Goal: Task Accomplishment & Management: Manage account settings

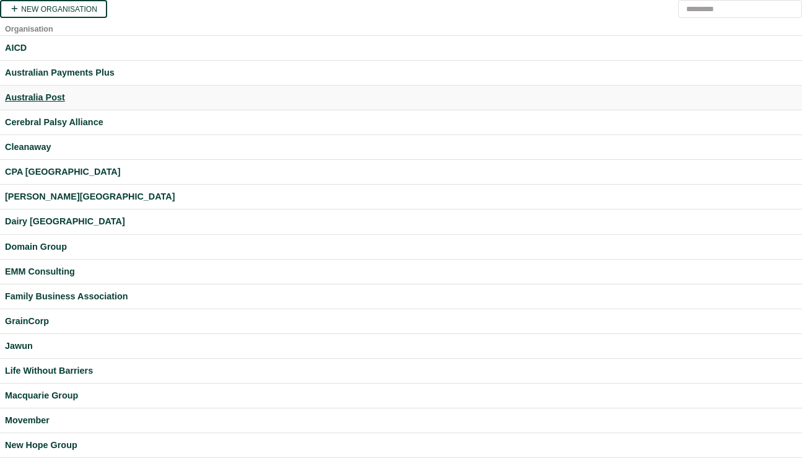
click at [38, 97] on div "Australia Post" at bounding box center [401, 97] width 792 height 14
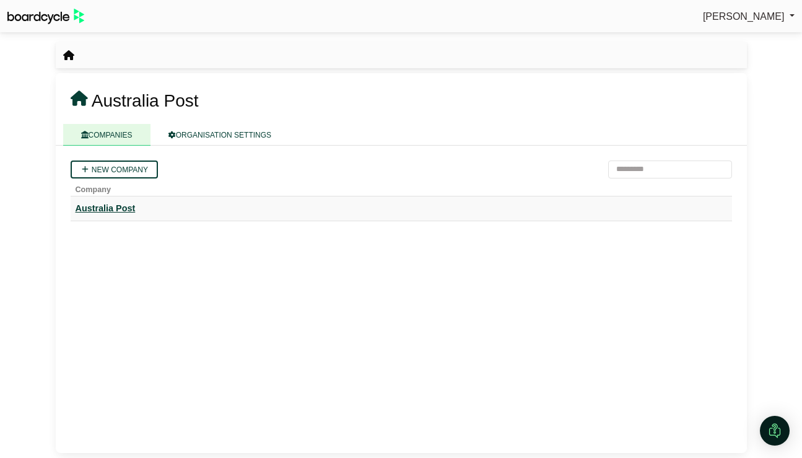
click at [120, 212] on div "Australia Post" at bounding box center [402, 208] width 652 height 14
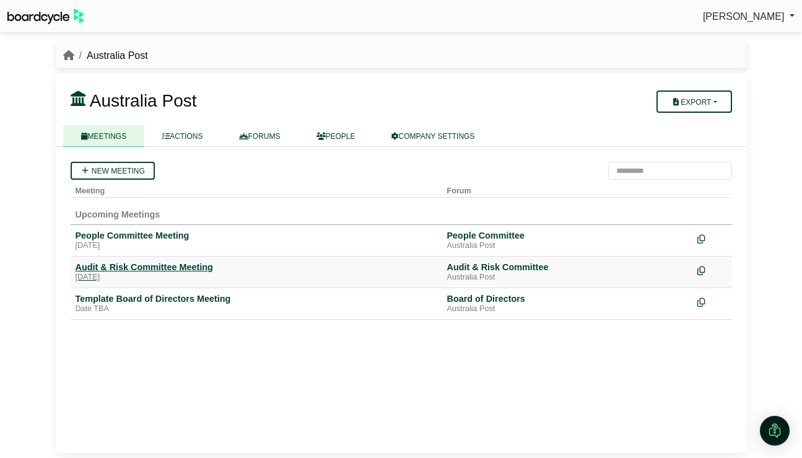
click at [160, 272] on div "Audit & Risk Committee Meeting" at bounding box center [257, 266] width 362 height 11
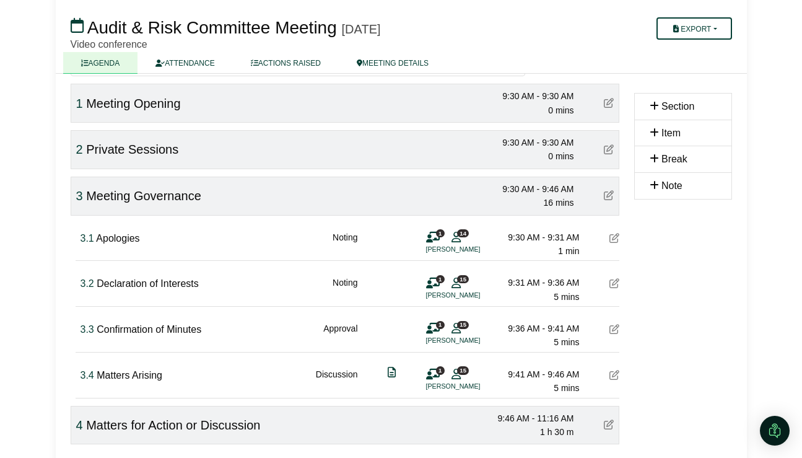
scroll to position [121, 0]
click at [713, 29] on button "Export" at bounding box center [694, 28] width 75 height 22
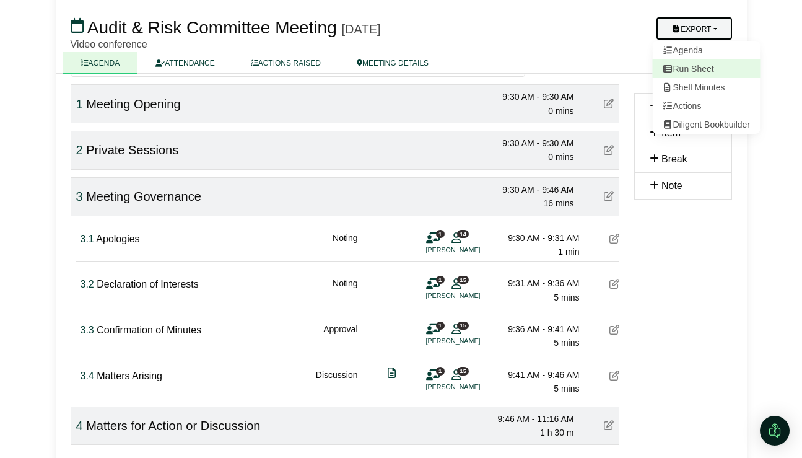
click at [705, 62] on link "Run Sheet" at bounding box center [706, 68] width 108 height 19
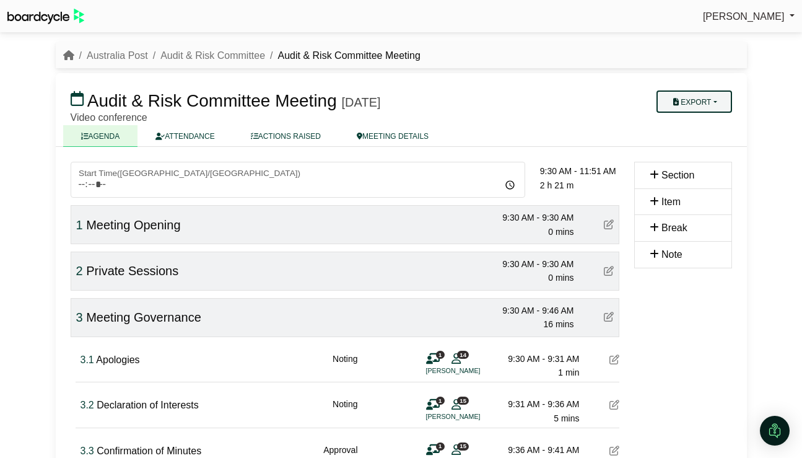
click at [719, 102] on button "Export" at bounding box center [694, 101] width 75 height 22
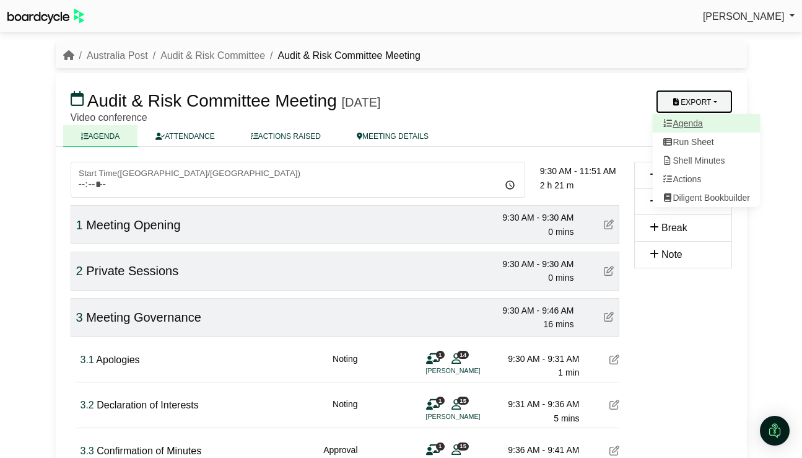
click at [696, 122] on link "Agenda" at bounding box center [706, 123] width 108 height 19
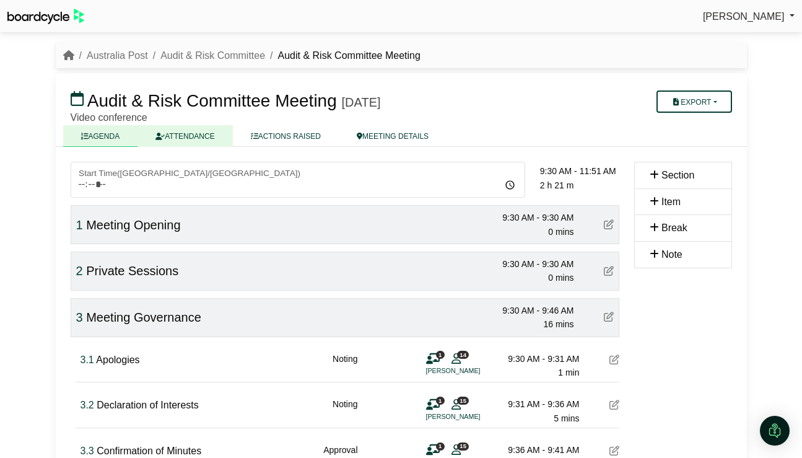
click at [199, 140] on link "ATTENDANCE" at bounding box center [185, 136] width 95 height 22
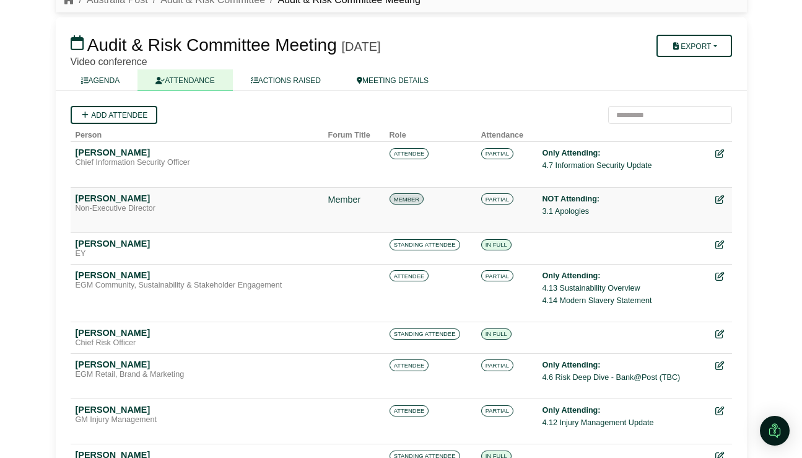
scroll to position [62, 0]
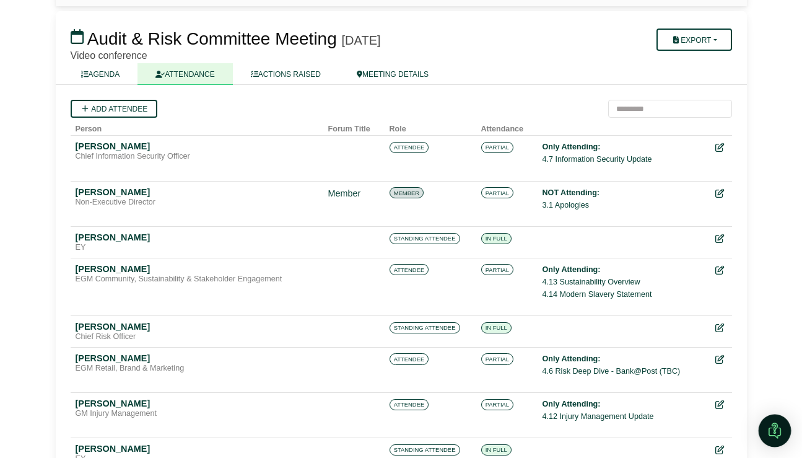
click at [776, 430] on img "Open Intercom Messenger" at bounding box center [775, 431] width 16 height 16
click at [779, 434] on div "Open Intercom Messenger" at bounding box center [773, 428] width 41 height 41
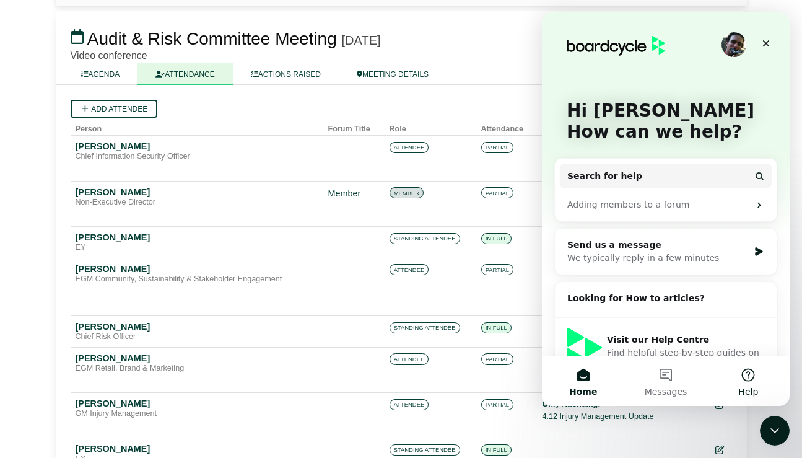
click at [753, 382] on button "Help" at bounding box center [749, 381] width 82 height 50
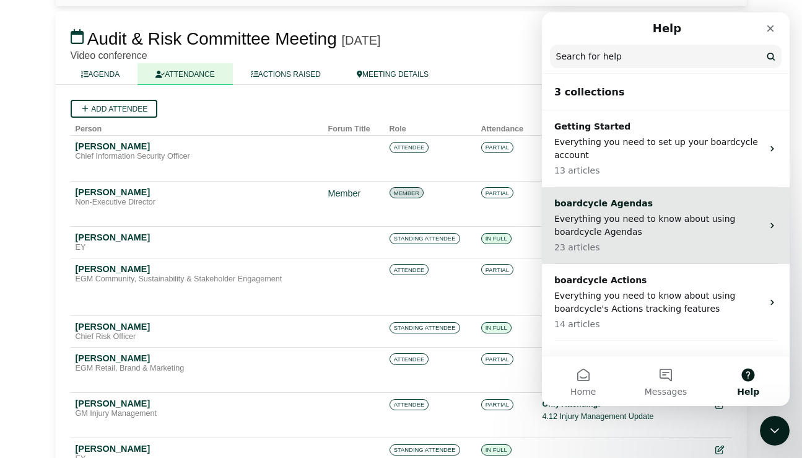
click at [661, 220] on p "Everything you need to know about using boardcycle Agendas" at bounding box center [659, 226] width 208 height 26
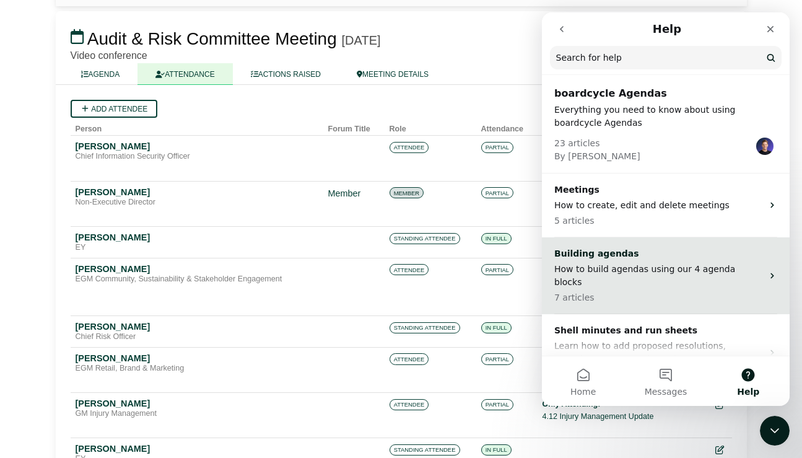
click at [643, 265] on p "How to build agendas using our 4 agenda blocks" at bounding box center [659, 276] width 208 height 26
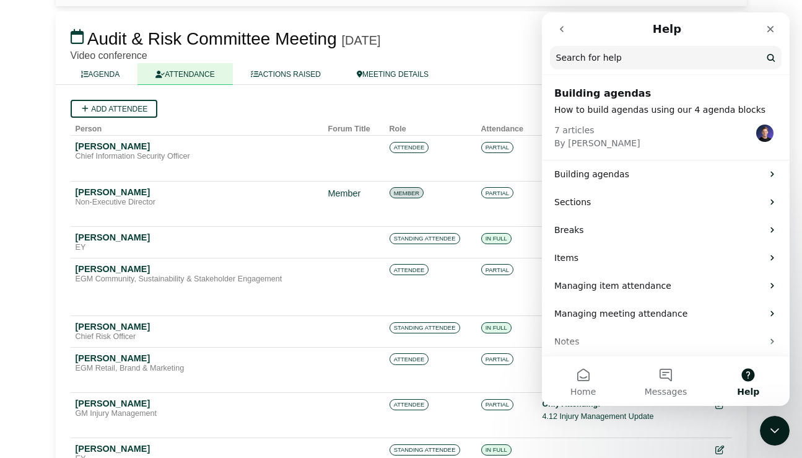
scroll to position [4, 0]
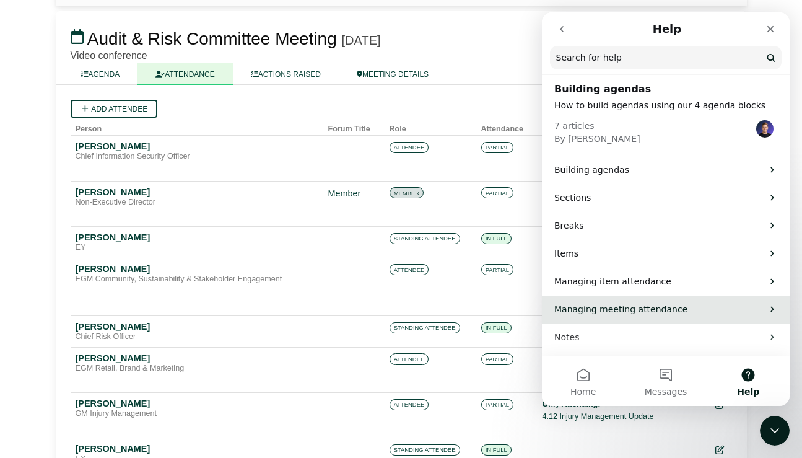
click at [637, 305] on p "Managing meeting attendance" at bounding box center [659, 309] width 208 height 13
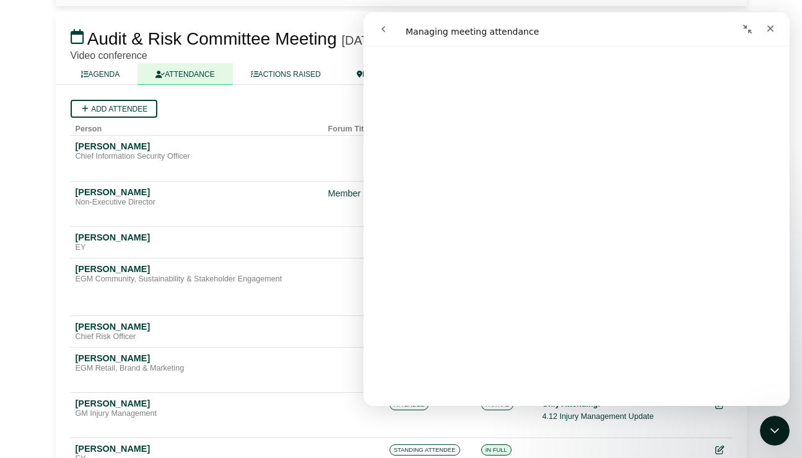
scroll to position [4436, 0]
click at [594, 388] on link "Open in help center" at bounding box center [576, 387] width 99 height 10
click at [779, 418] on div "Close Intercom Messenger" at bounding box center [773, 429] width 30 height 30
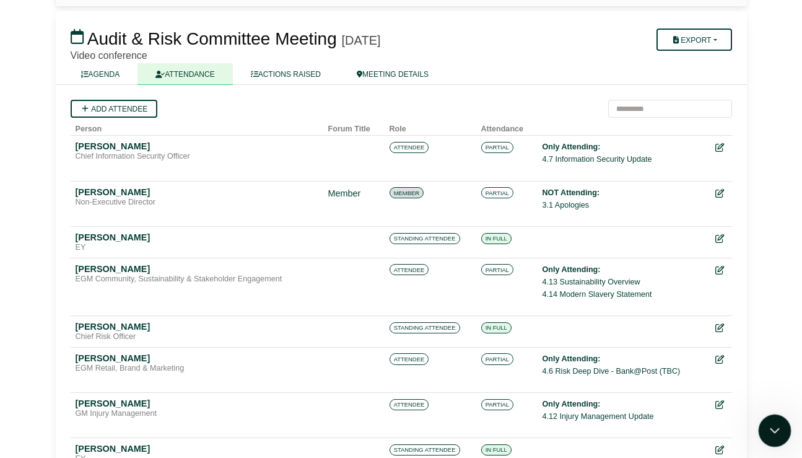
scroll to position [0, 0]
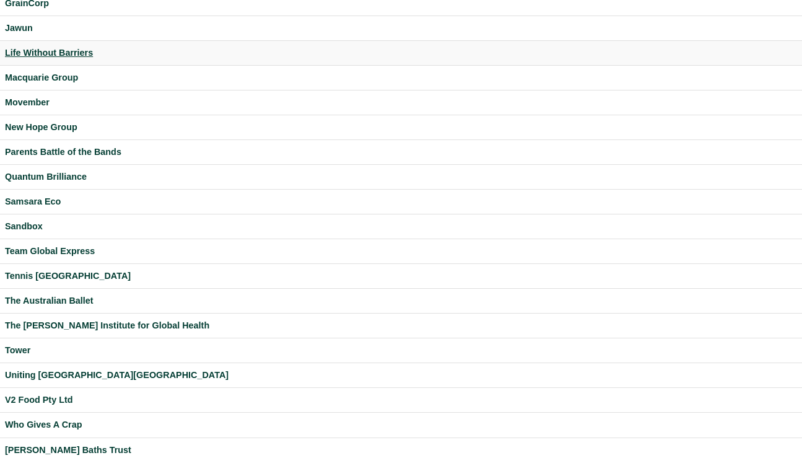
scroll to position [357, 0]
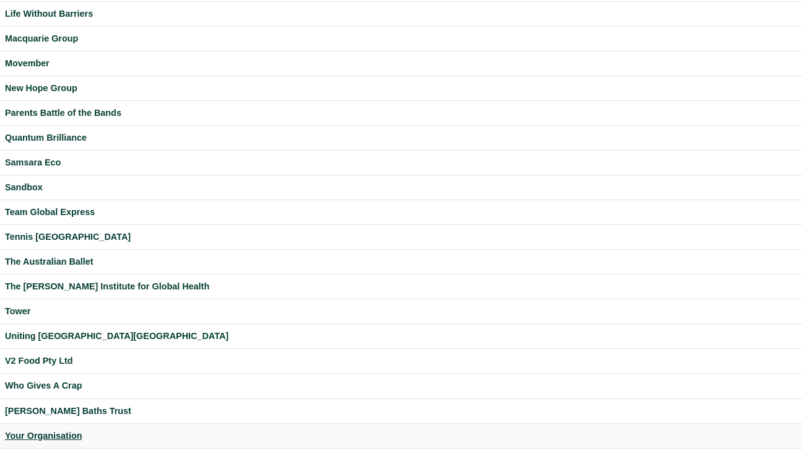
click at [52, 436] on div "Your Organisation" at bounding box center [401, 436] width 792 height 14
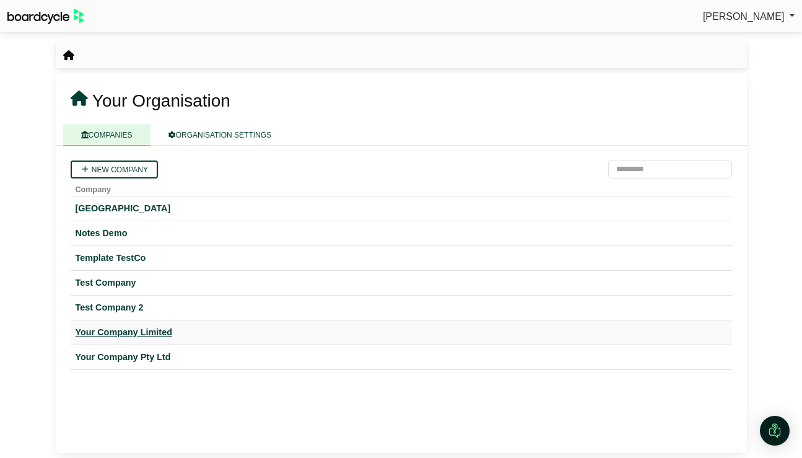
click at [125, 330] on div "Your Company Limited" at bounding box center [402, 332] width 652 height 14
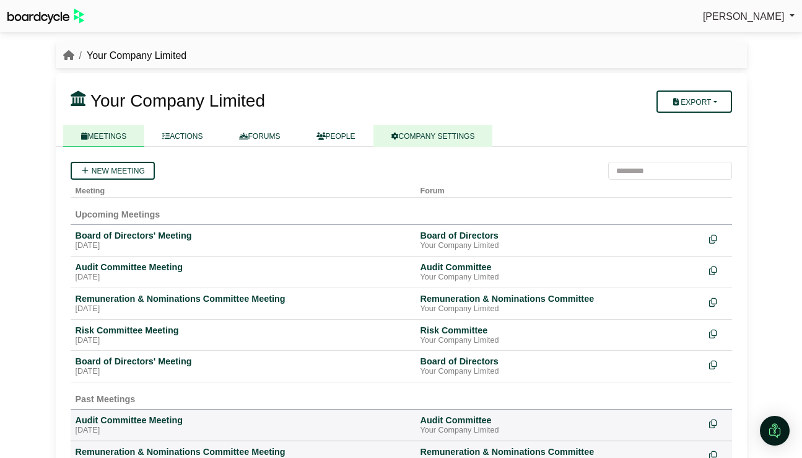
click at [463, 133] on link "COMPANY SETTINGS" at bounding box center [434, 136] width 120 height 22
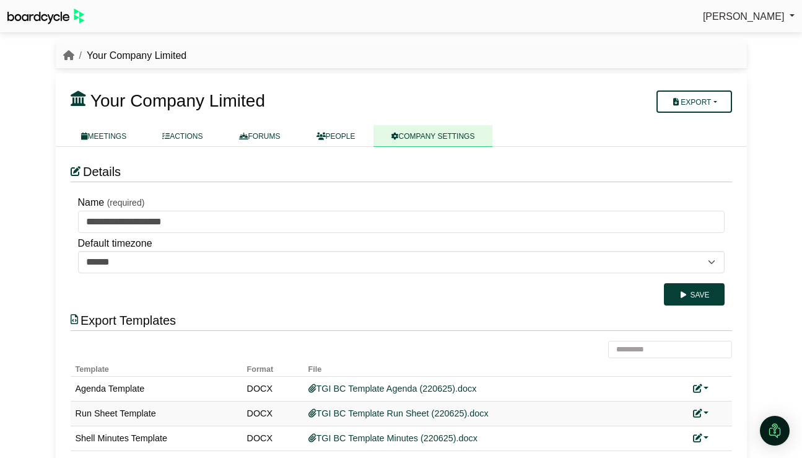
scroll to position [48, 0]
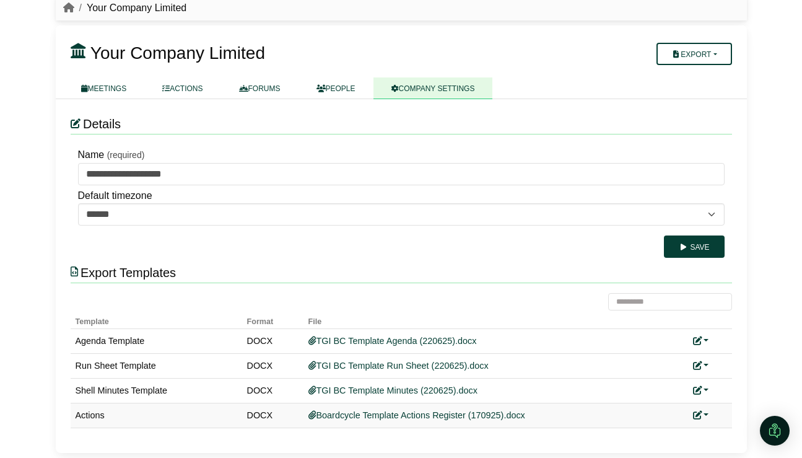
click at [709, 414] on div "Replace custom template Remove custom template" at bounding box center [710, 415] width 34 height 14
click at [706, 415] on link at bounding box center [701, 415] width 16 height 10
click at [675, 375] on link "Replace custom template" at bounding box center [646, 373] width 126 height 24
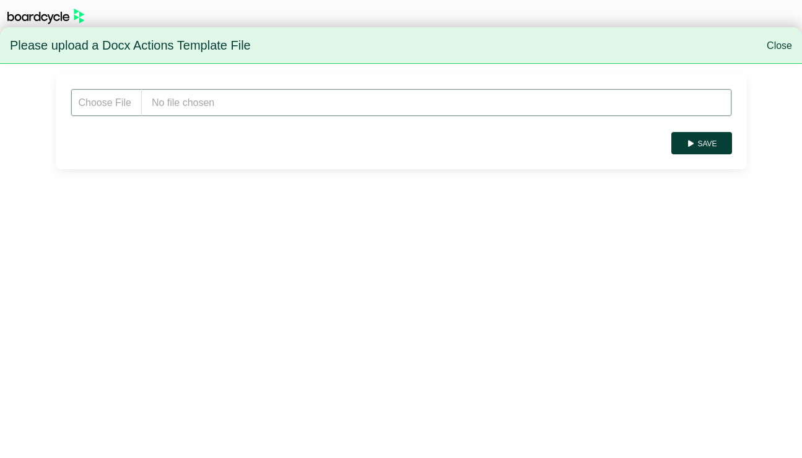
click at [190, 102] on input "file" at bounding box center [402, 103] width 662 height 28
type input "**********"
click at [716, 144] on button "Save" at bounding box center [702, 143] width 60 height 22
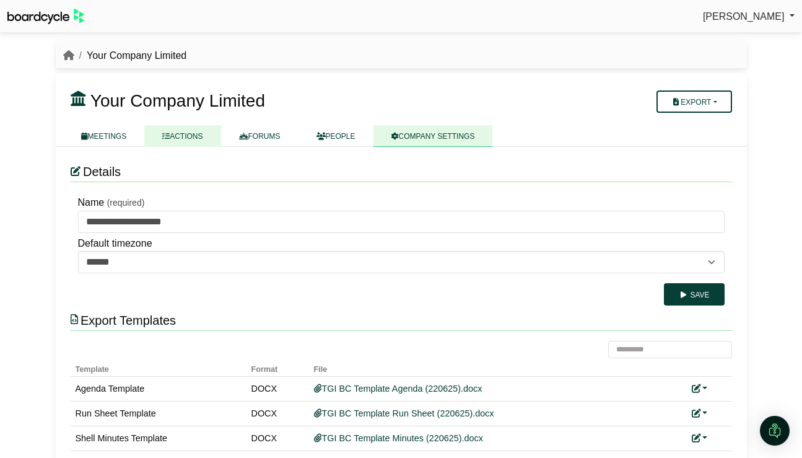
click at [178, 134] on link "ACTIONS" at bounding box center [182, 136] width 76 height 22
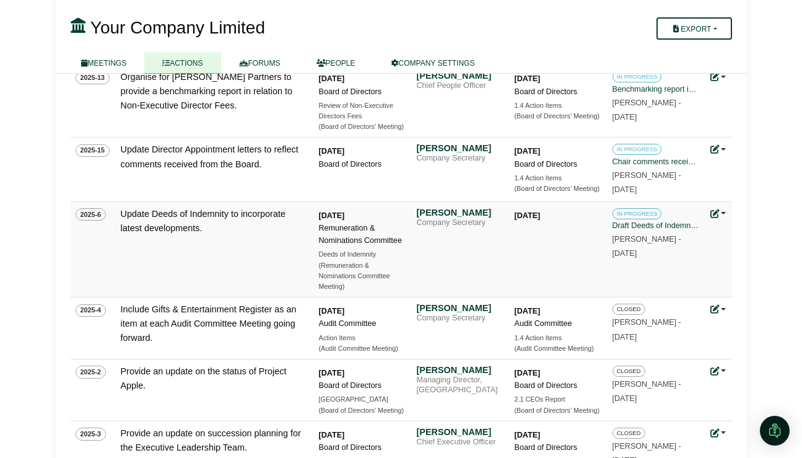
scroll to position [554, 0]
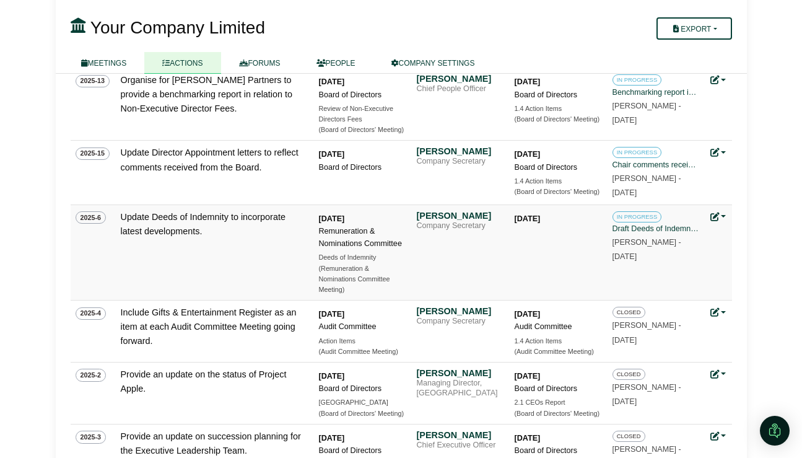
click at [724, 214] on link at bounding box center [719, 217] width 16 height 10
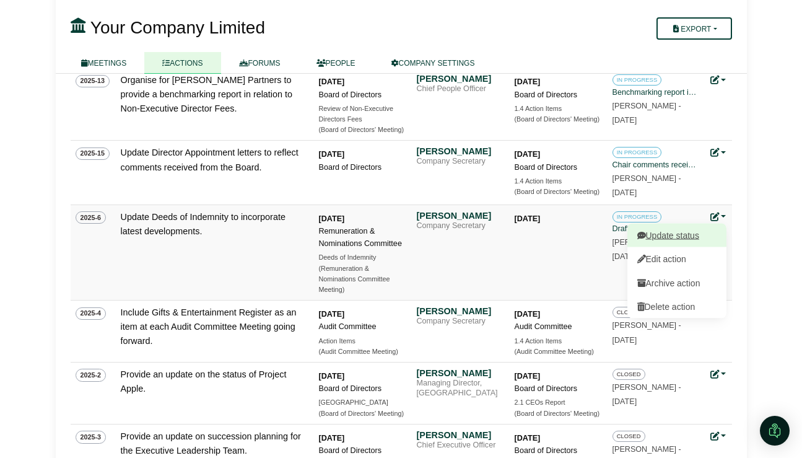
click at [702, 238] on link "Update status" at bounding box center [677, 235] width 99 height 24
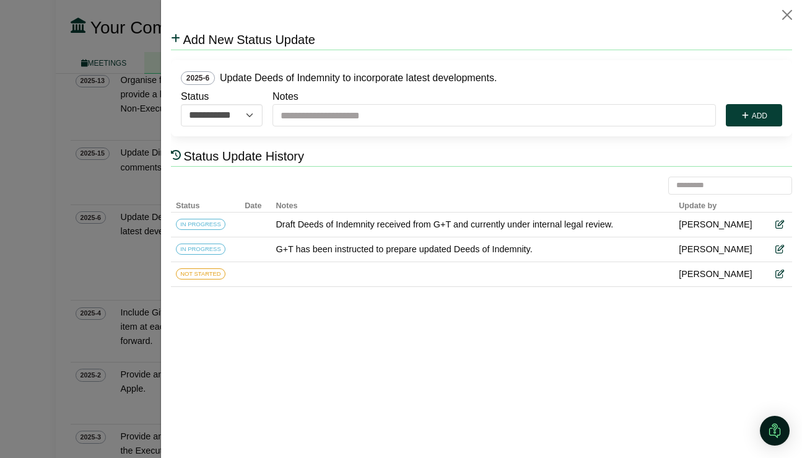
scroll to position [0, 0]
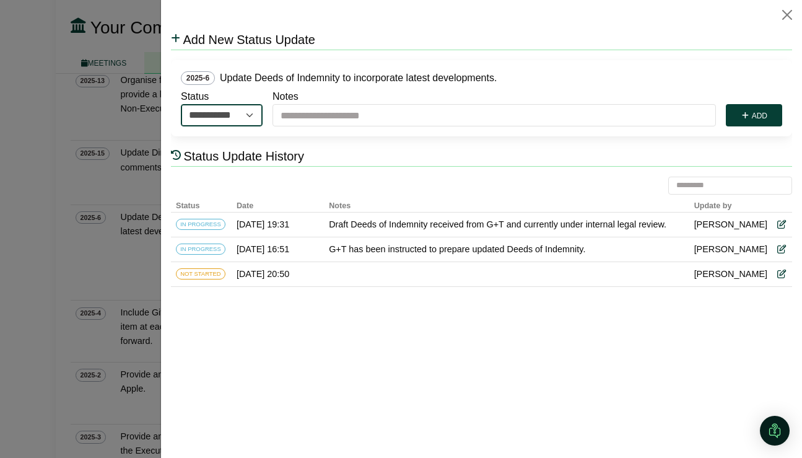
click at [252, 114] on select "**********" at bounding box center [222, 115] width 82 height 22
select select "**********"
click at [181, 104] on select "**********" at bounding box center [222, 115] width 82 height 22
click at [763, 115] on button "Add" at bounding box center [754, 115] width 56 height 22
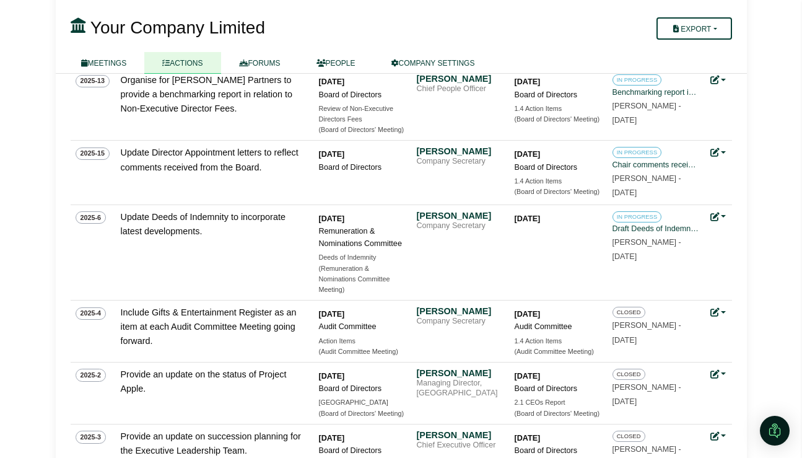
click at [57, 231] on div at bounding box center [401, 229] width 802 height 458
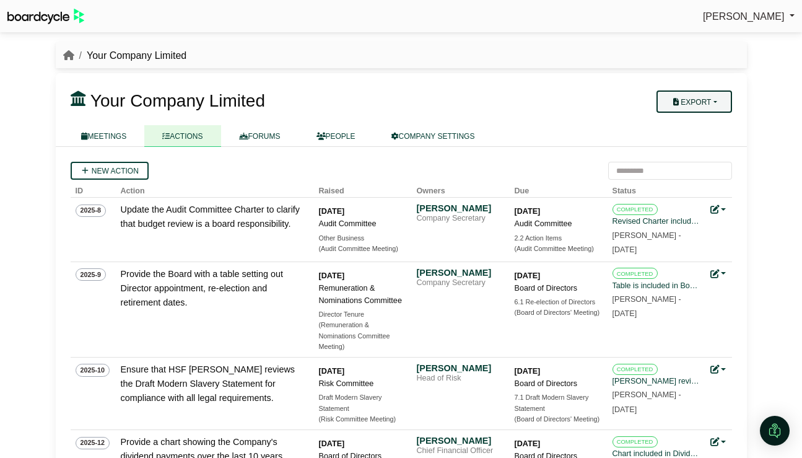
scroll to position [554, 0]
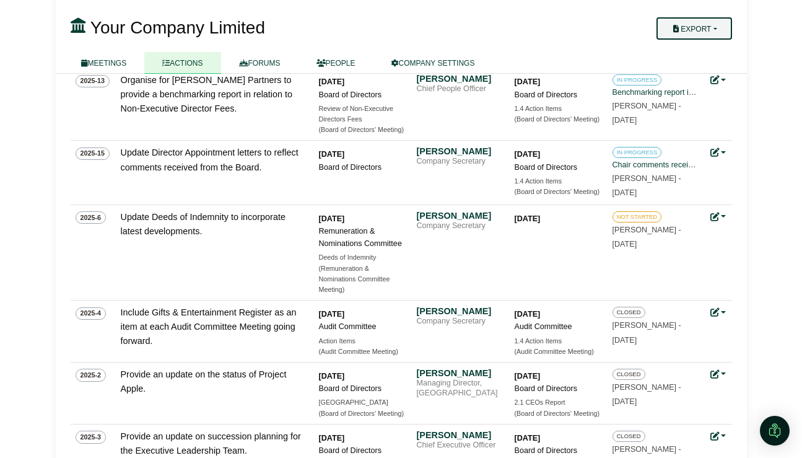
click at [726, 29] on button "Export" at bounding box center [694, 28] width 75 height 22
click at [721, 45] on link "Company Actions" at bounding box center [701, 50] width 99 height 19
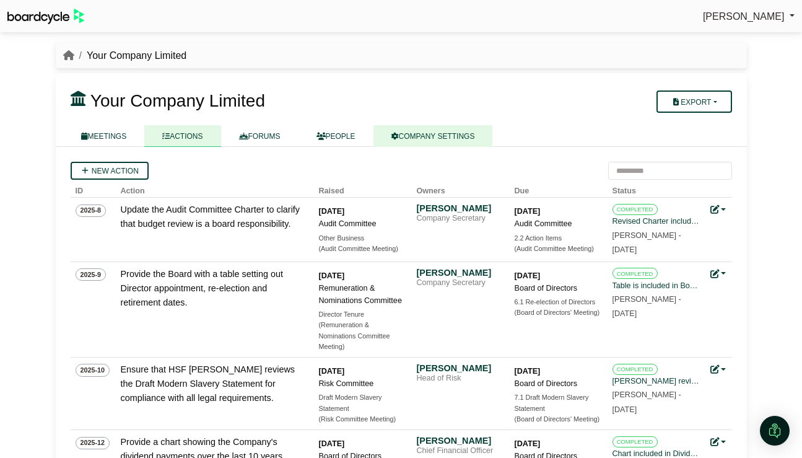
click at [445, 132] on link "COMPANY SETTINGS" at bounding box center [434, 136] width 120 height 22
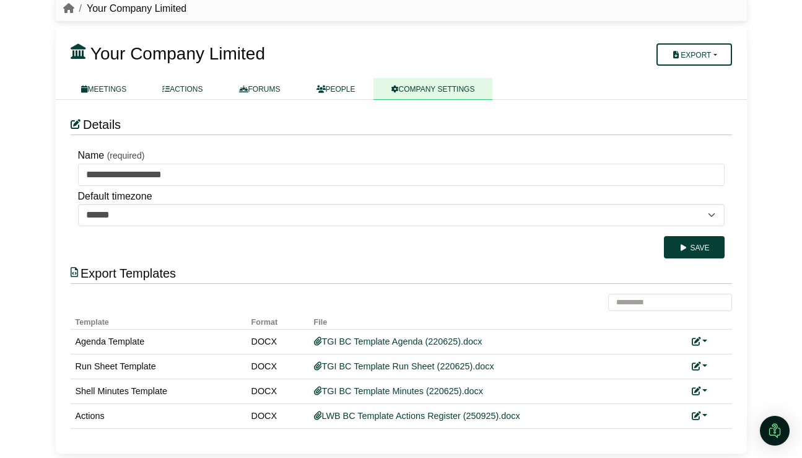
scroll to position [48, 0]
click at [708, 411] on link at bounding box center [700, 415] width 16 height 10
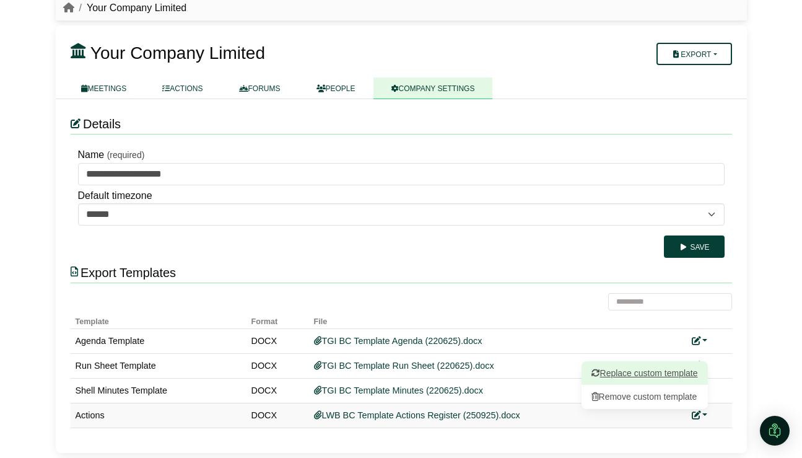
click at [686, 379] on link "Replace custom template" at bounding box center [645, 373] width 126 height 24
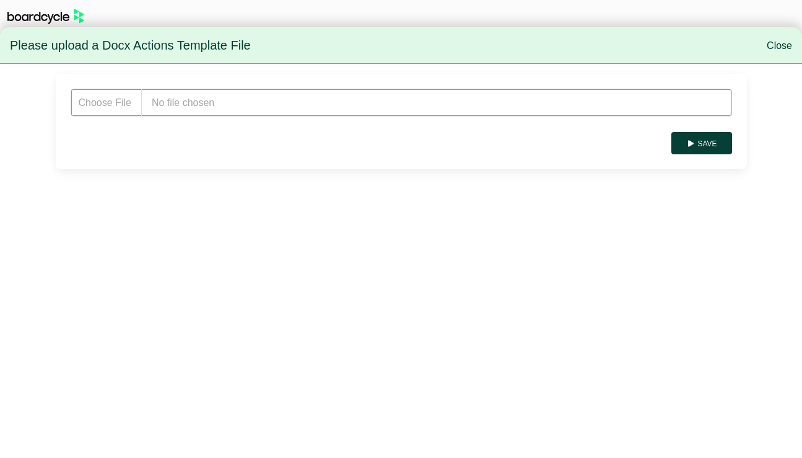
click at [213, 108] on input "file" at bounding box center [402, 103] width 662 height 28
click at [273, 98] on input "file" at bounding box center [402, 103] width 662 height 28
type input "**********"
click at [697, 136] on button "Save" at bounding box center [702, 143] width 60 height 22
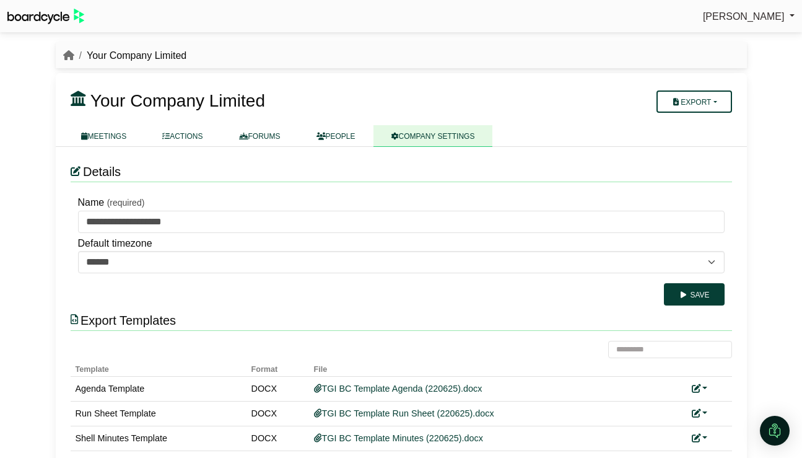
scroll to position [48, 0]
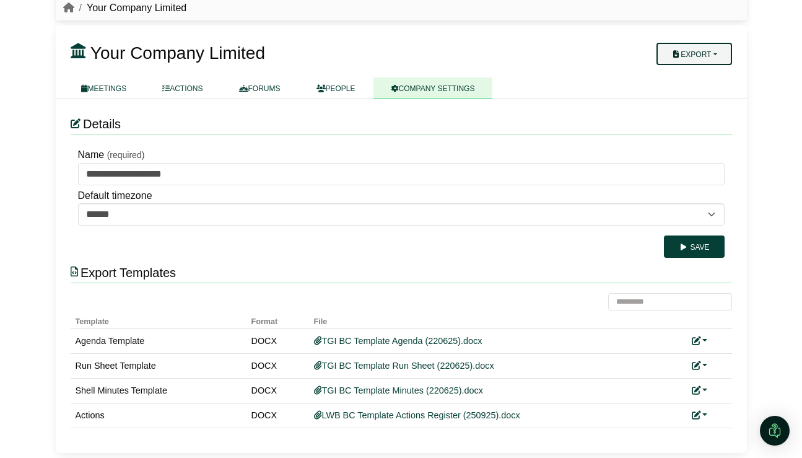
click at [710, 51] on button "Export" at bounding box center [694, 54] width 75 height 22
click at [711, 82] on link "Company Actions" at bounding box center [701, 75] width 99 height 19
click at [703, 413] on link at bounding box center [700, 416] width 16 height 10
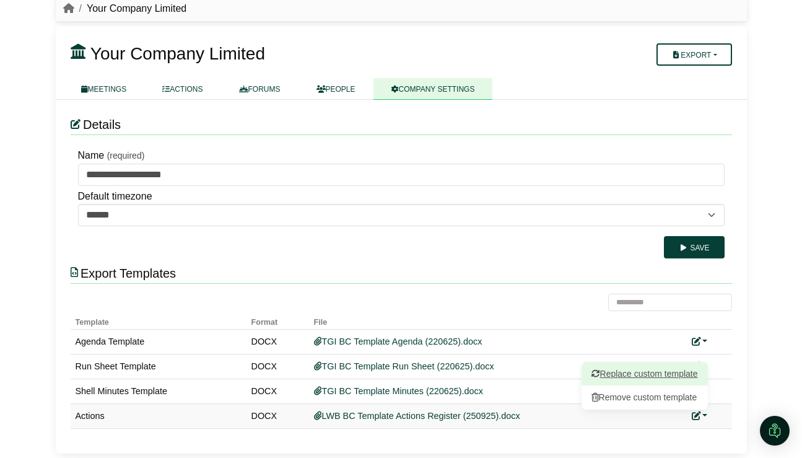
click at [675, 375] on link "Replace custom template" at bounding box center [645, 374] width 126 height 24
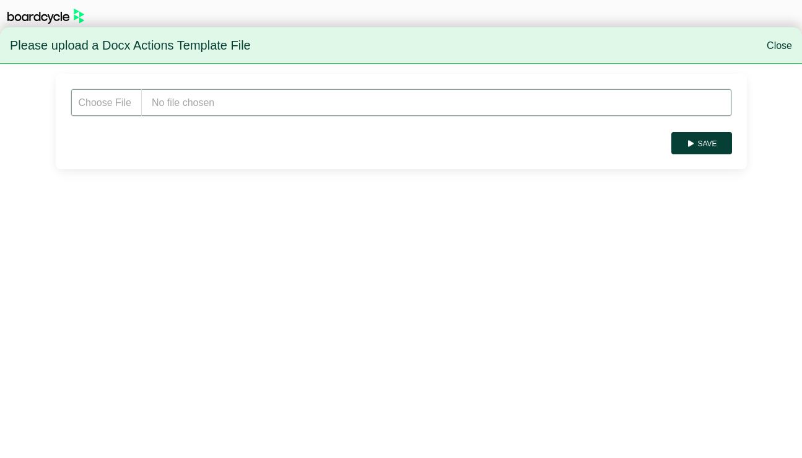
click at [216, 100] on input "file" at bounding box center [402, 103] width 662 height 28
click at [260, 98] on input "file" at bounding box center [402, 103] width 662 height 28
type input "**********"
click at [692, 142] on icon "submit" at bounding box center [690, 143] width 9 height 7
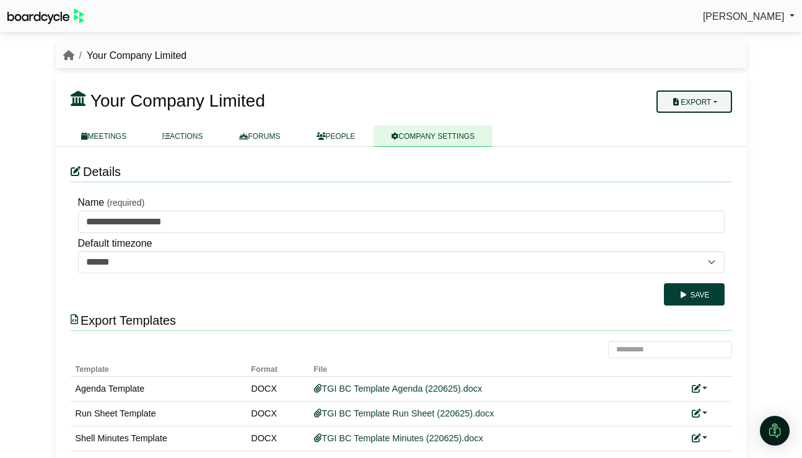
click at [683, 105] on button "Export" at bounding box center [694, 101] width 75 height 22
click at [690, 116] on link "Company Actions" at bounding box center [701, 123] width 99 height 19
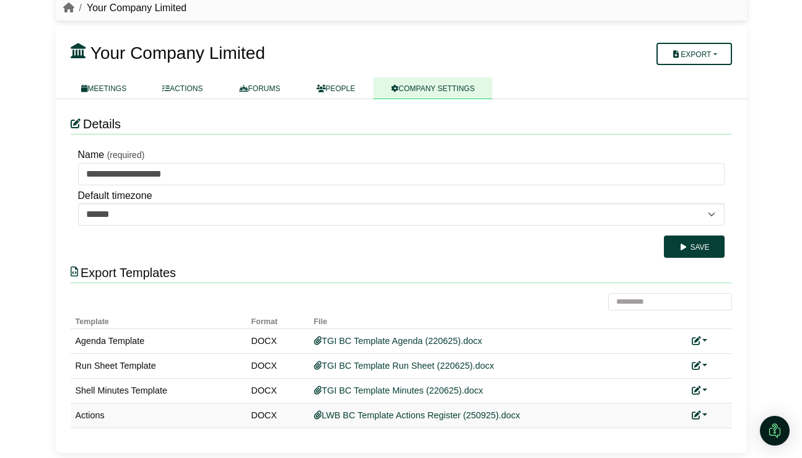
click at [706, 415] on link at bounding box center [700, 415] width 16 height 10
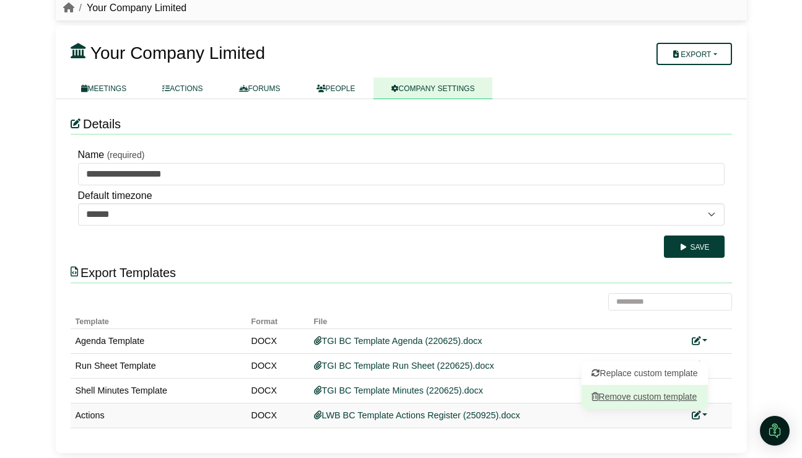
click at [661, 391] on button "Remove custom template" at bounding box center [645, 397] width 126 height 24
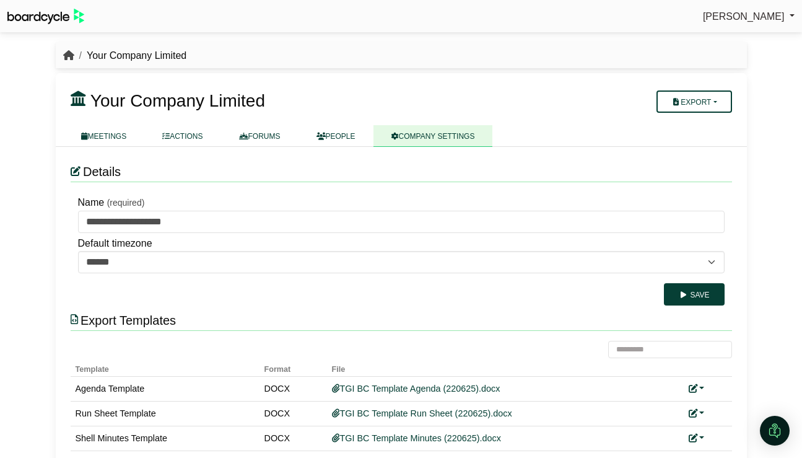
click at [69, 60] on icon "breadcrumb" at bounding box center [68, 55] width 11 height 10
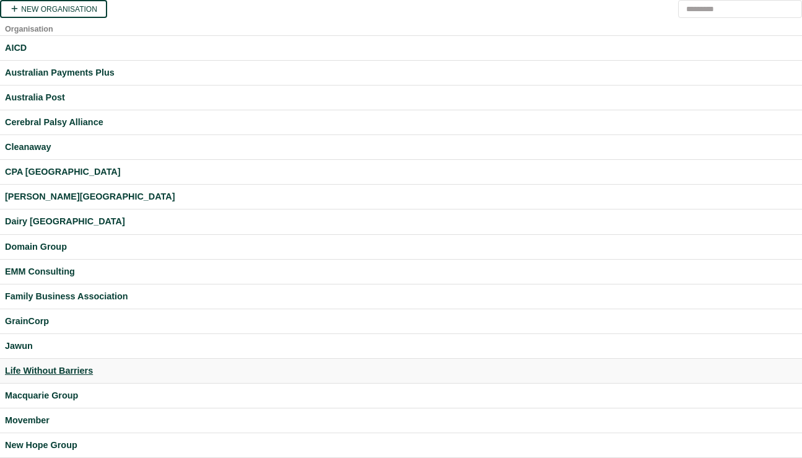
click at [60, 367] on div "Life Without Barriers" at bounding box center [401, 371] width 792 height 14
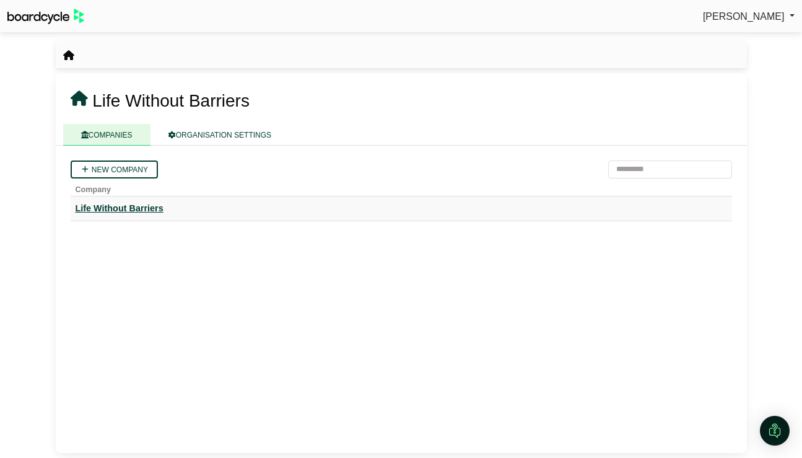
click at [138, 208] on div "Life Without Barriers" at bounding box center [402, 208] width 652 height 14
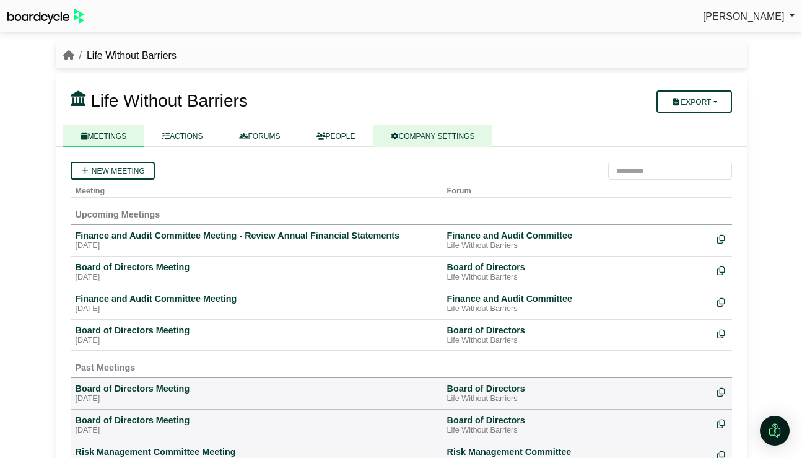
click at [419, 138] on link "COMPANY SETTINGS" at bounding box center [434, 136] width 120 height 22
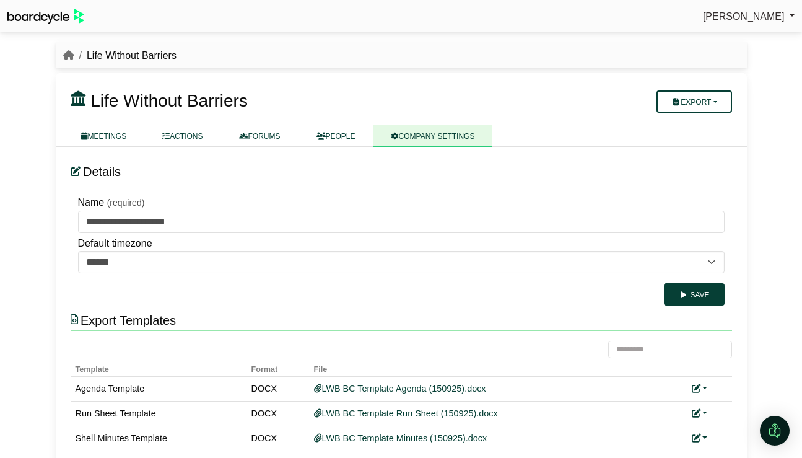
scroll to position [48, 0]
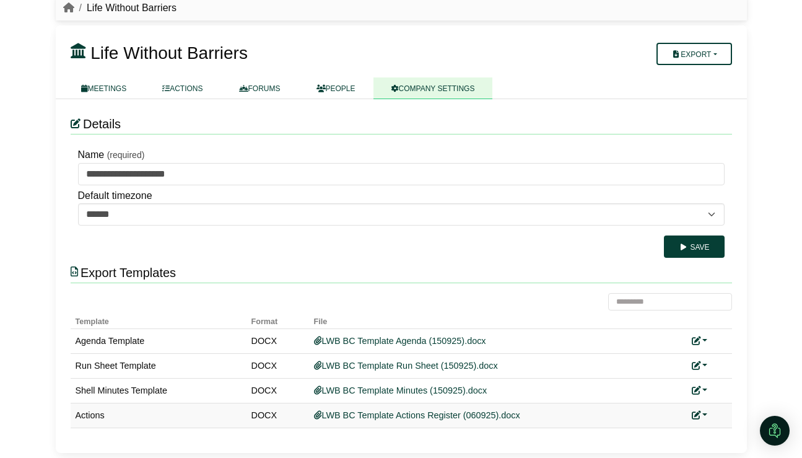
click at [705, 416] on link at bounding box center [700, 415] width 16 height 10
click at [676, 379] on link "Replace custom template" at bounding box center [645, 373] width 126 height 24
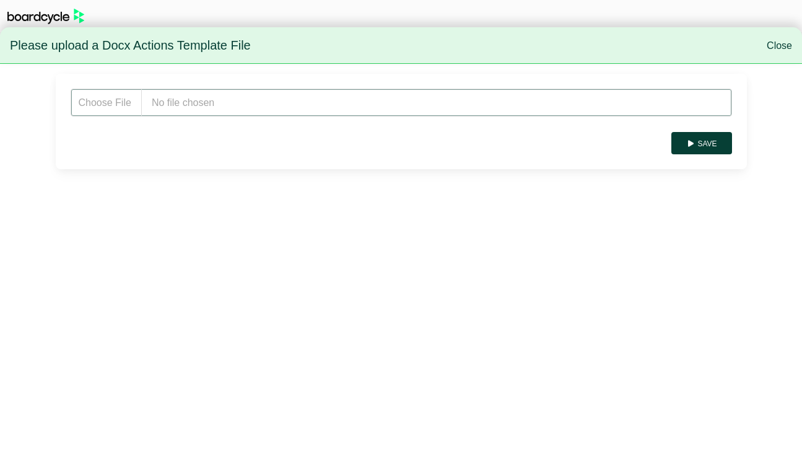
click at [217, 95] on input "file" at bounding box center [402, 103] width 662 height 28
type input "**********"
click at [700, 145] on button "Save" at bounding box center [702, 143] width 60 height 22
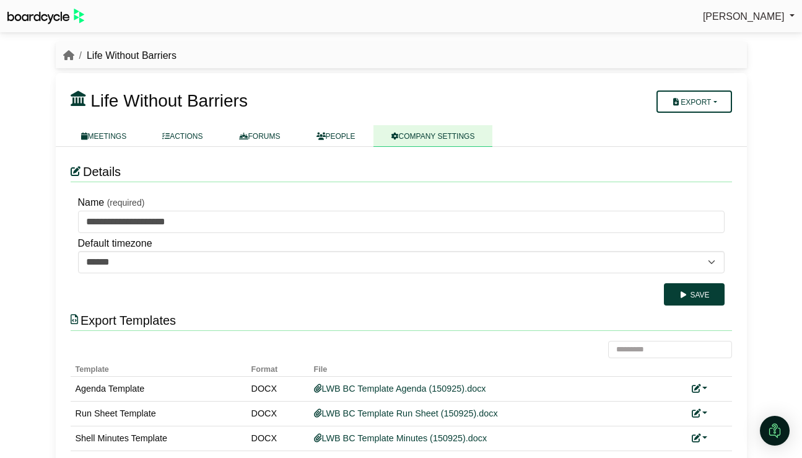
scroll to position [48, 0]
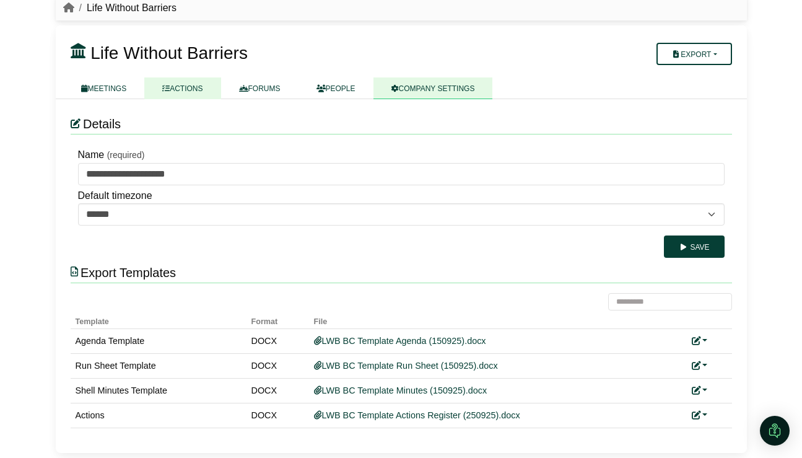
click at [196, 92] on link "ACTIONS" at bounding box center [182, 88] width 76 height 22
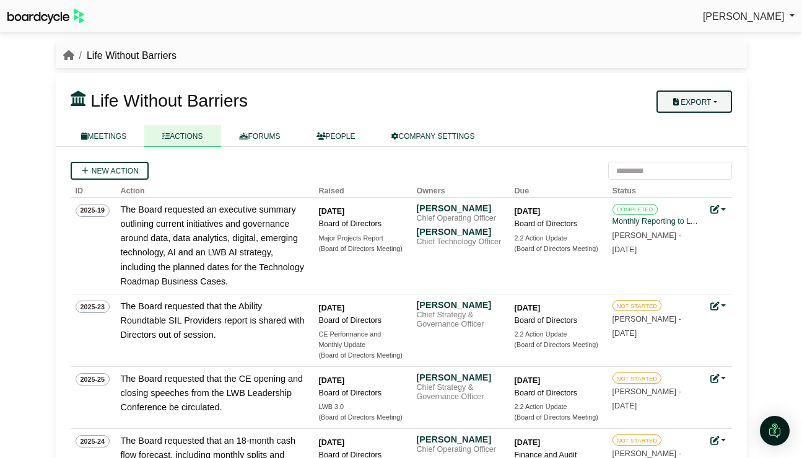
click at [715, 101] on button "Export" at bounding box center [694, 101] width 75 height 22
click at [709, 127] on link "Company Actions" at bounding box center [701, 123] width 99 height 19
click at [68, 58] on icon "breadcrumb" at bounding box center [68, 55] width 11 height 10
